Goal: Information Seeking & Learning: Learn about a topic

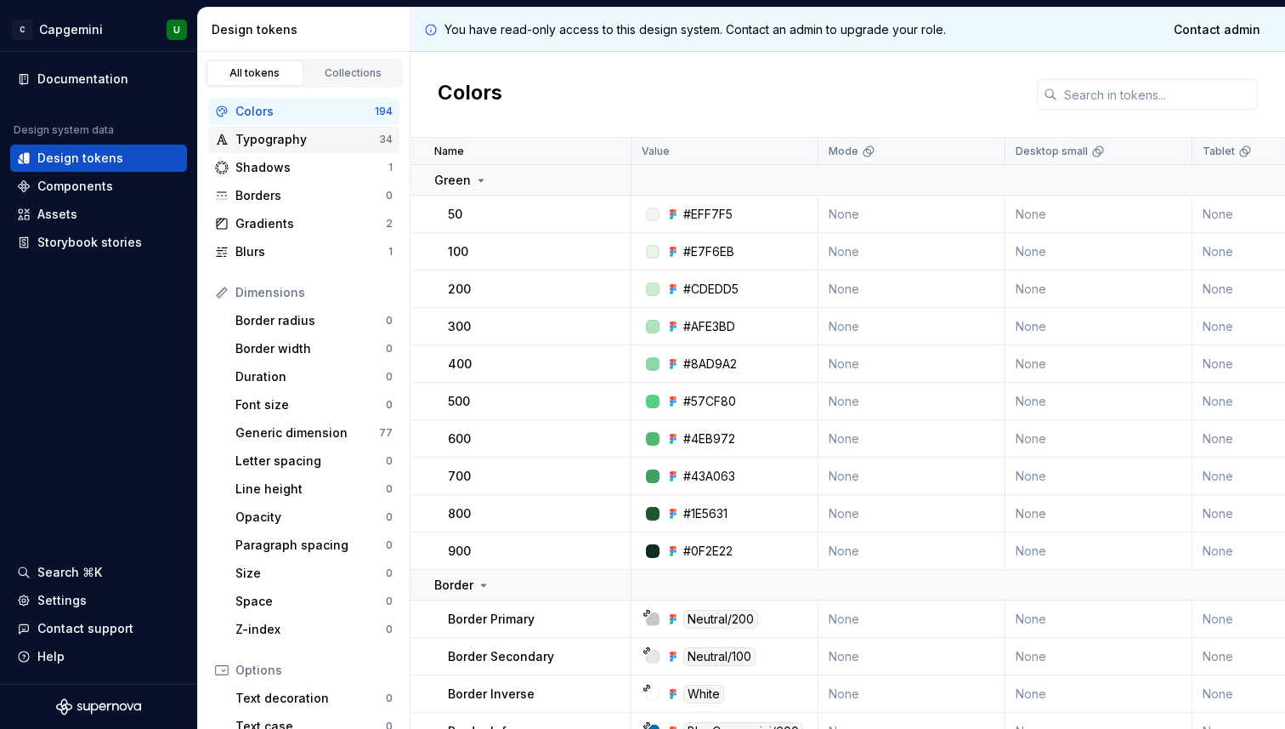
click at [304, 135] on div "Typography" at bounding box center [307, 139] width 144 height 17
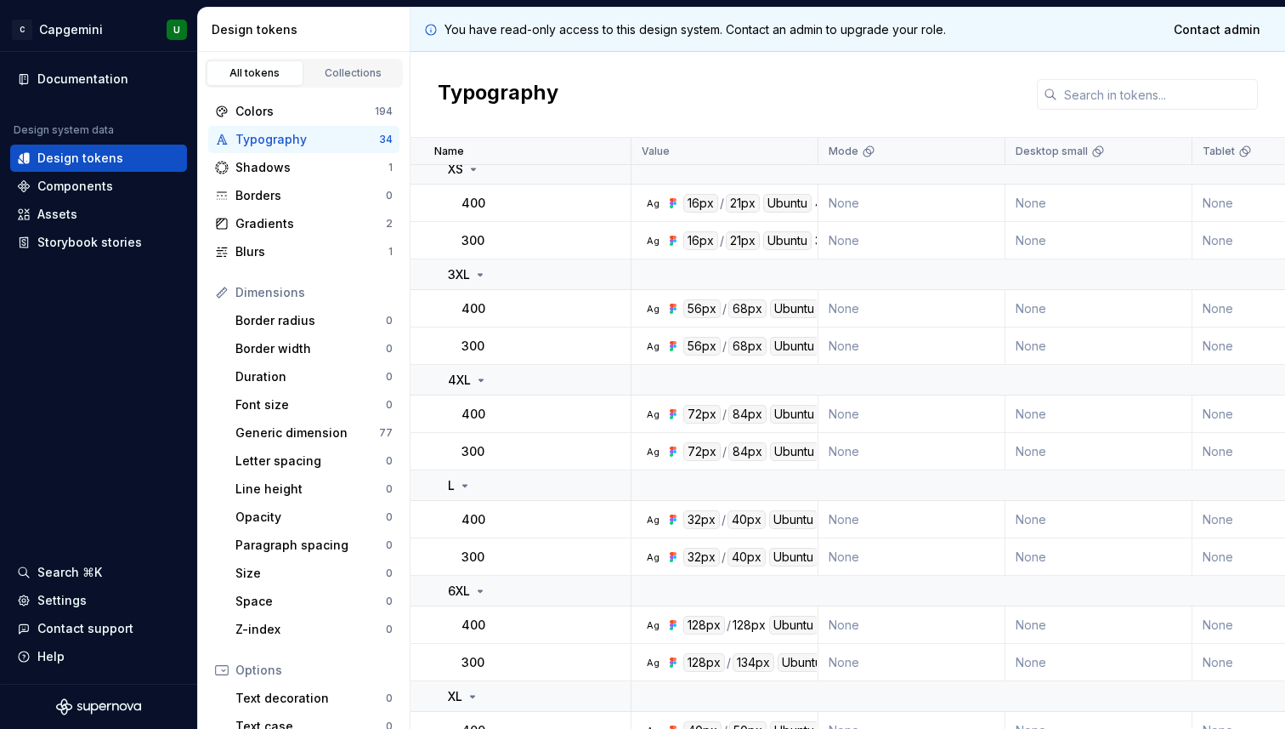
scroll to position [1259, 0]
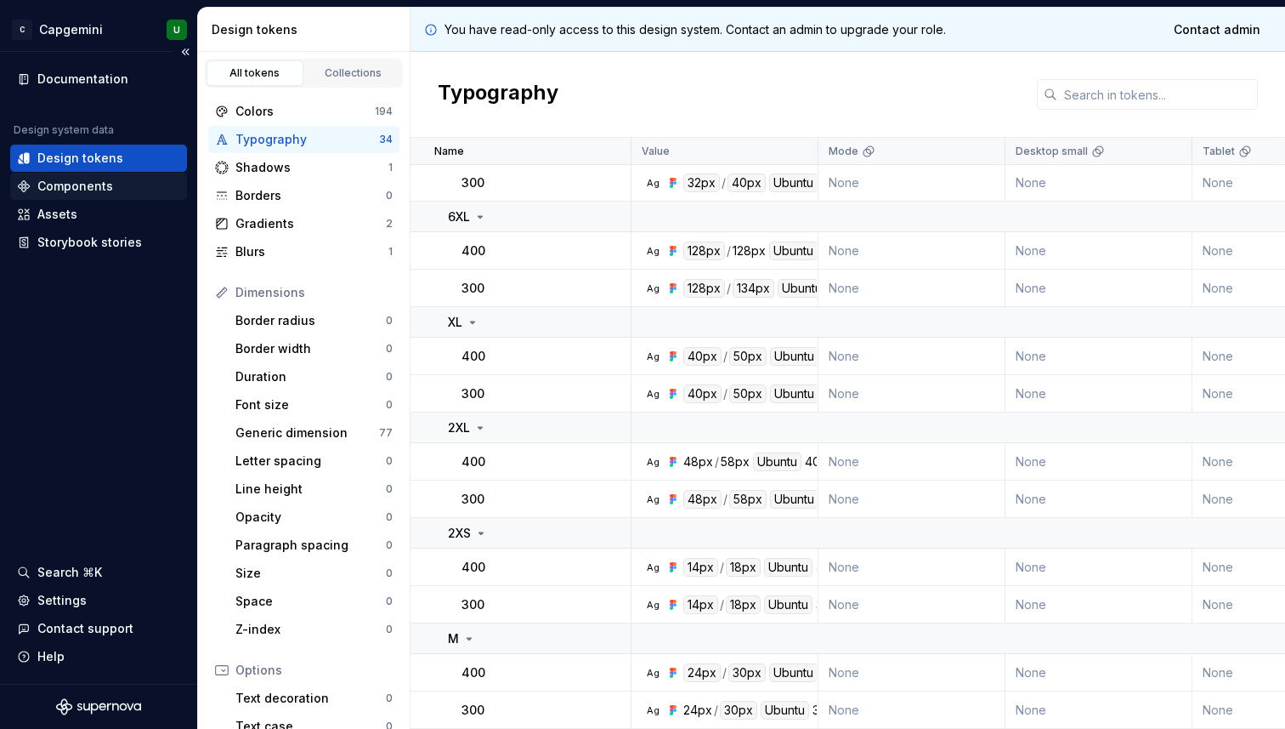
click at [85, 192] on div "Components" at bounding box center [75, 186] width 76 height 17
click at [43, 181] on div "Components" at bounding box center [75, 186] width 76 height 17
click at [79, 191] on div "Components" at bounding box center [75, 186] width 76 height 17
click at [74, 223] on div "Assets" at bounding box center [98, 214] width 177 height 27
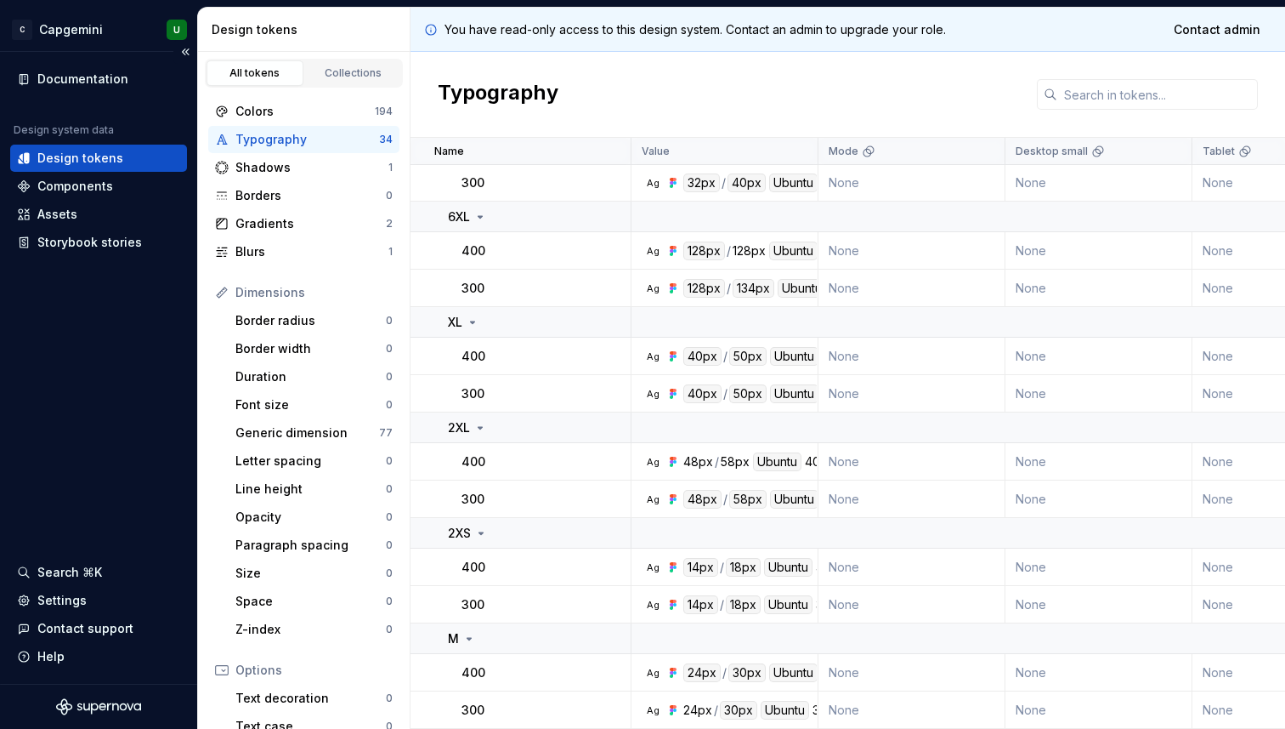
click at [74, 258] on div "Documentation Design system data Design tokens Components Assets Storybook stor…" at bounding box center [98, 368] width 197 height 632
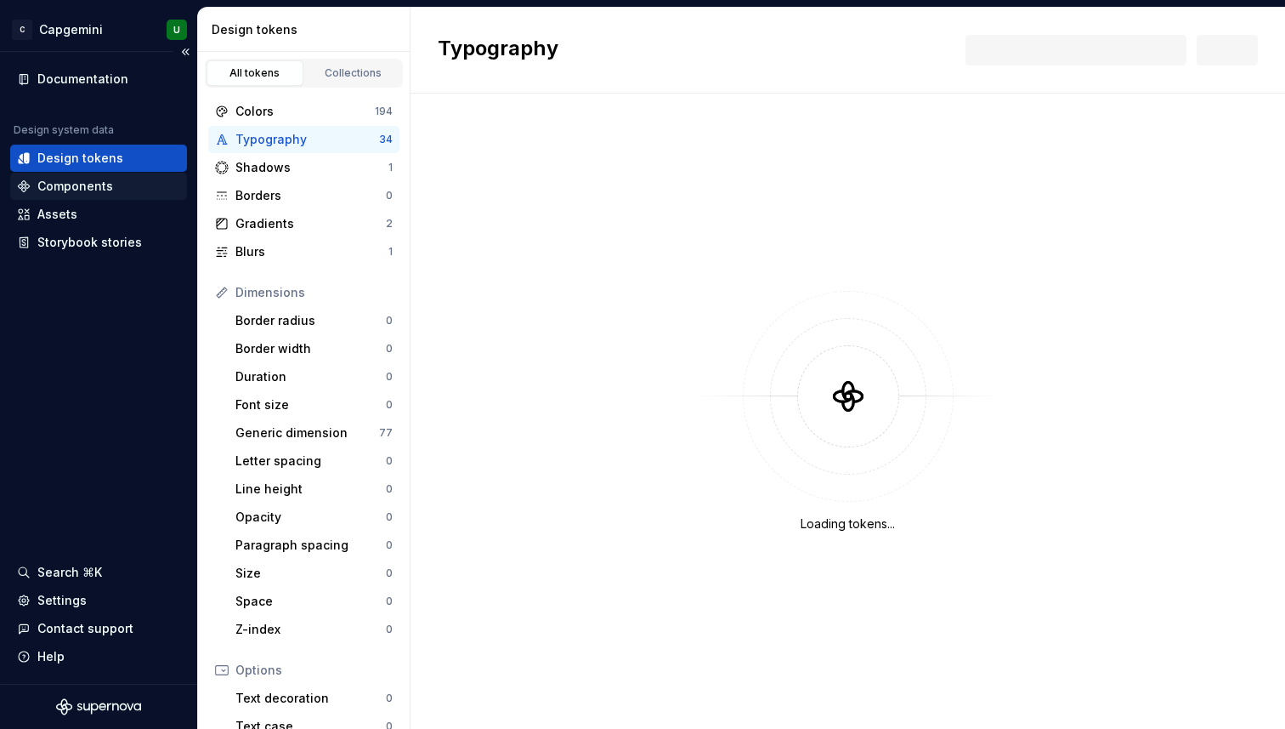
click at [84, 184] on div "Components" at bounding box center [75, 186] width 76 height 17
click at [64, 188] on div "Components" at bounding box center [75, 186] width 76 height 17
